Goal: Navigation & Orientation: Find specific page/section

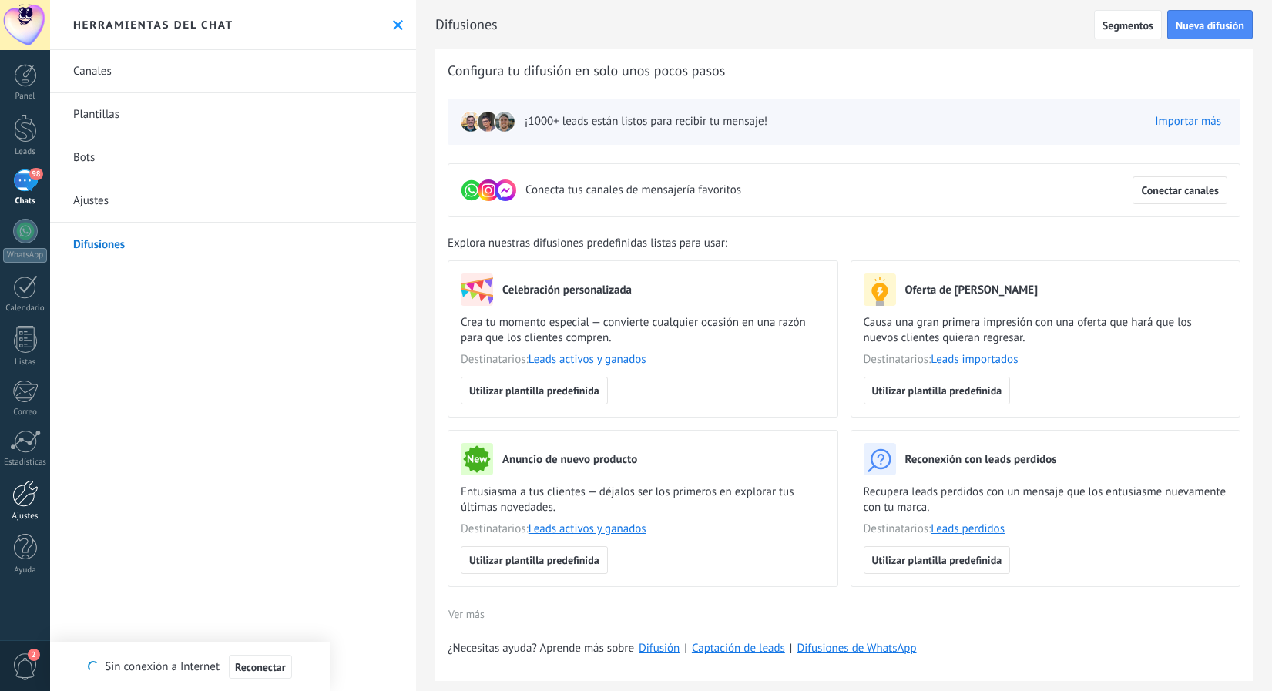
click at [22, 504] on div at bounding box center [25, 493] width 26 height 27
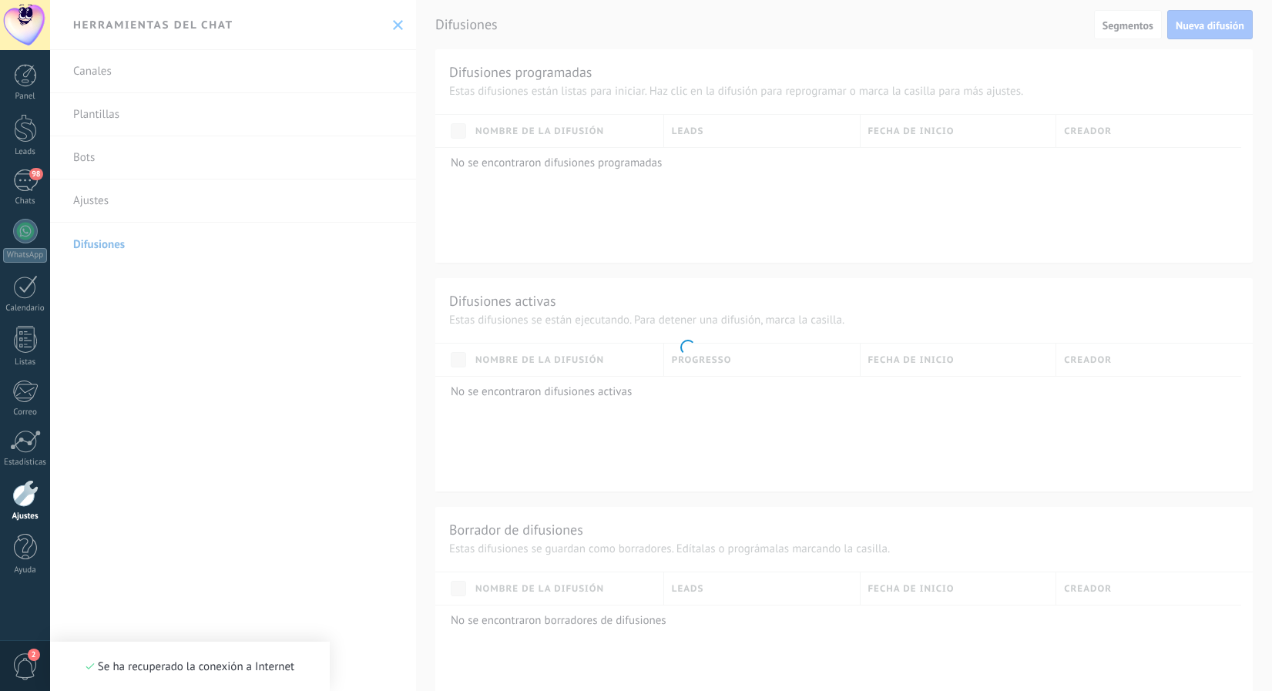
click at [246, 668] on div "Se ha recuperado la conexión a Internet" at bounding box center [189, 666] width 209 height 15
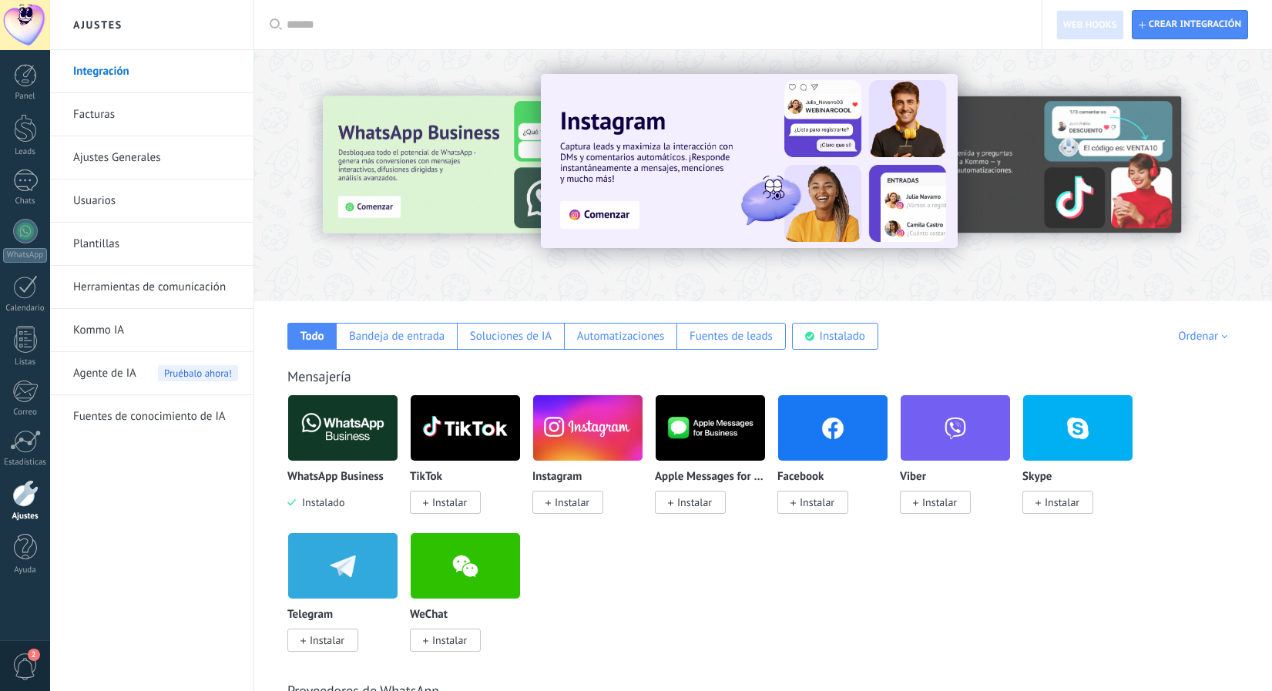
click at [28, 667] on span "2" at bounding box center [25, 666] width 26 height 27
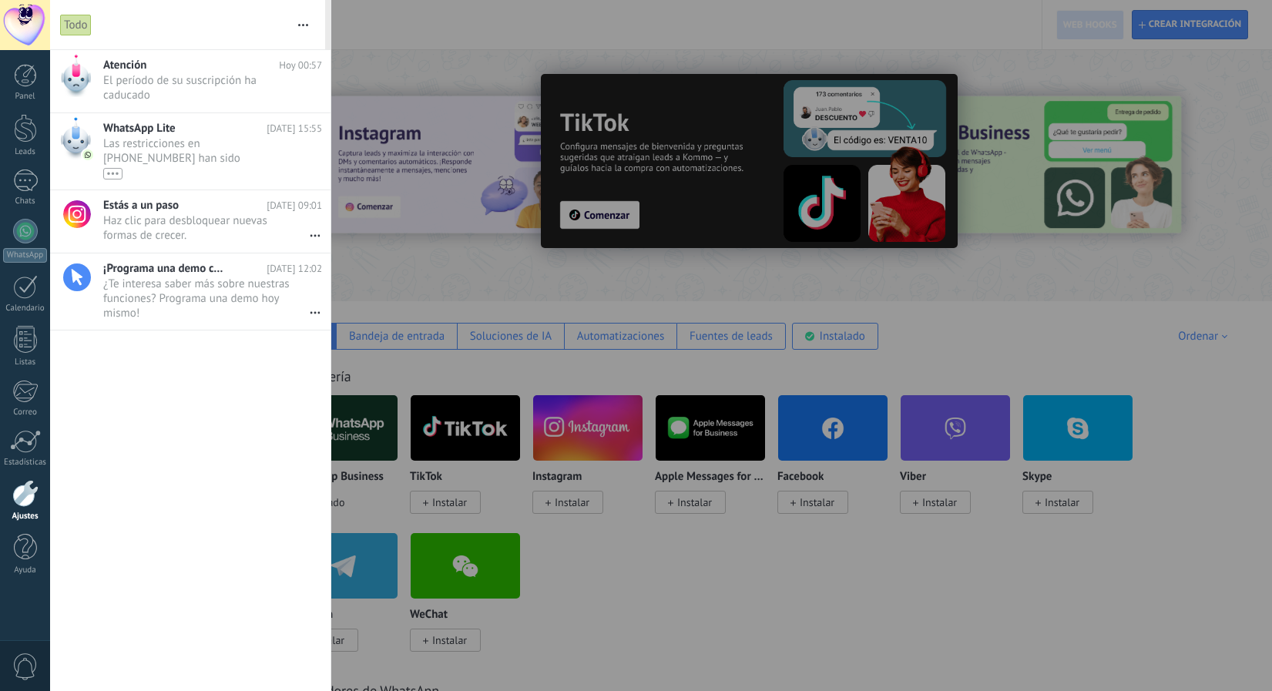
click at [28, 498] on div at bounding box center [25, 493] width 26 height 27
click at [17, 501] on div at bounding box center [25, 493] width 26 height 27
click at [28, 492] on div at bounding box center [25, 493] width 26 height 27
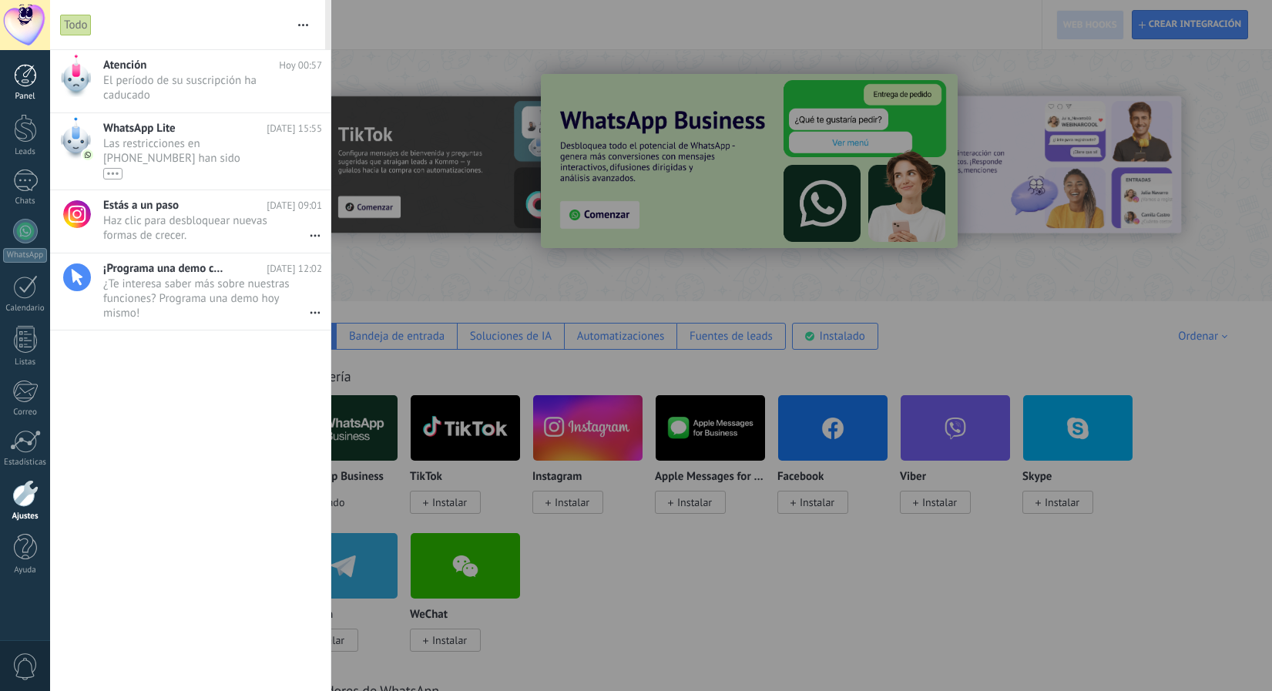
click at [26, 75] on div at bounding box center [25, 75] width 23 height 23
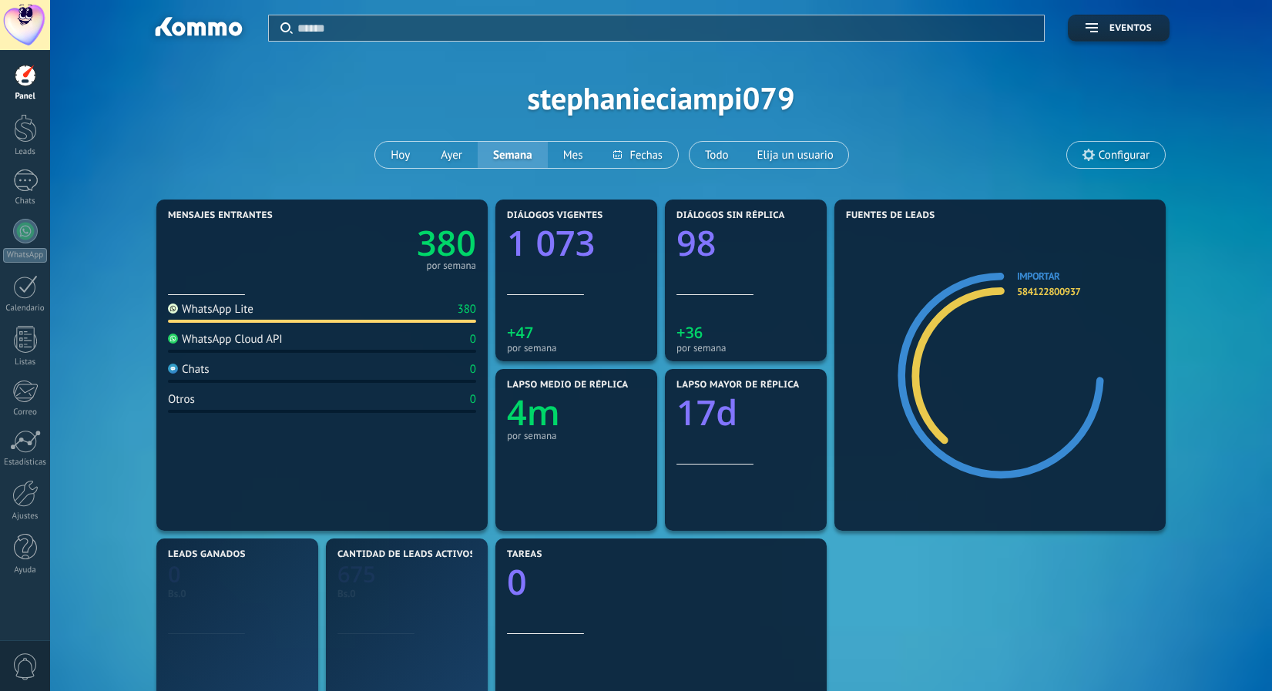
click at [25, 38] on div at bounding box center [25, 25] width 50 height 50
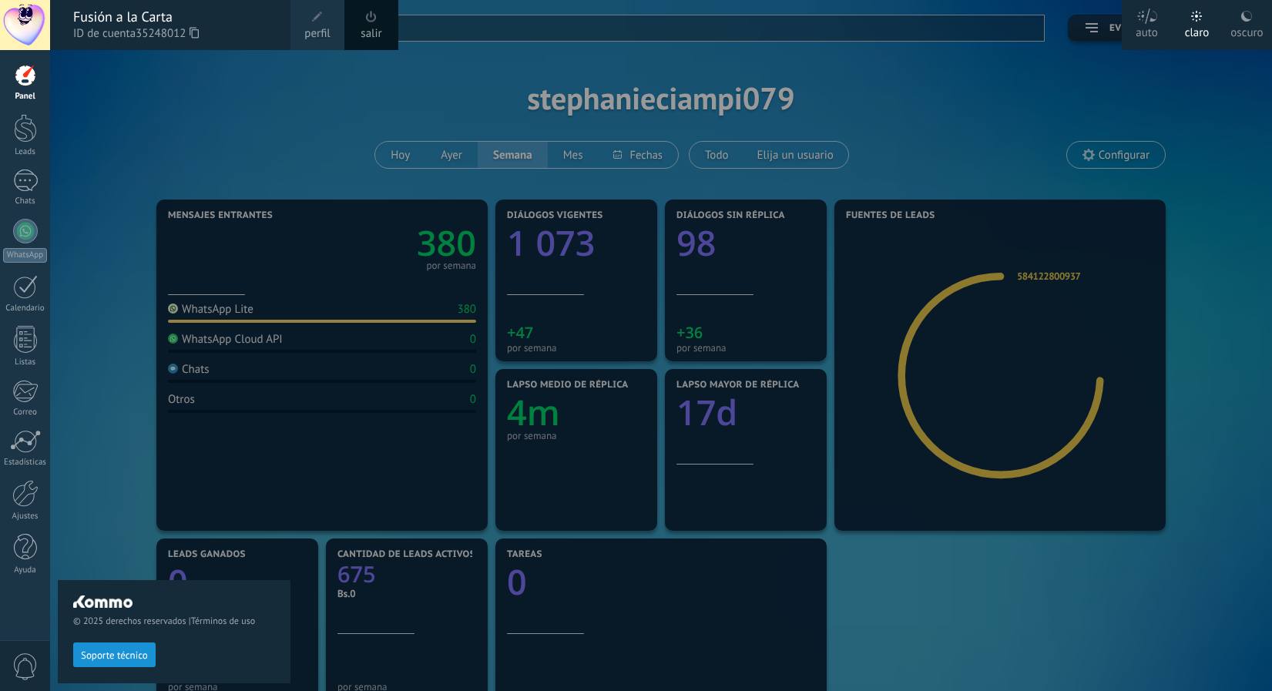
click at [374, 22] on span at bounding box center [371, 16] width 17 height 17
